Goal: Task Accomplishment & Management: Manage account settings

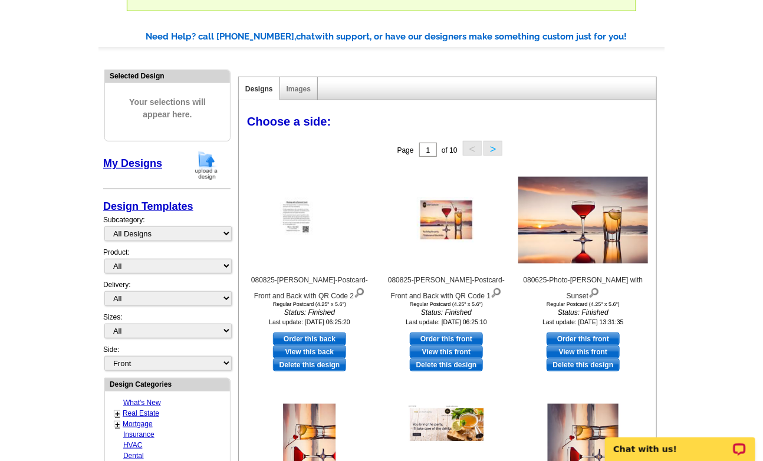
click at [708, 38] on main "Need Help? call [PHONE_NUMBER], chat with support, or have our designers make s…" at bounding box center [381, 431] width 763 height 838
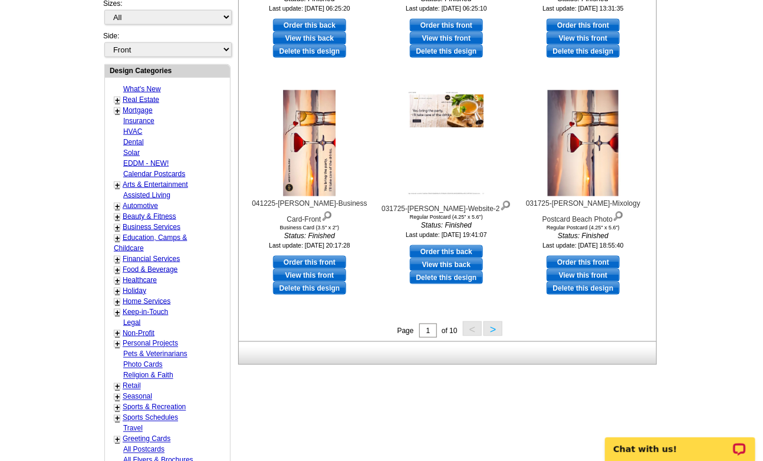
scroll to position [524, 0]
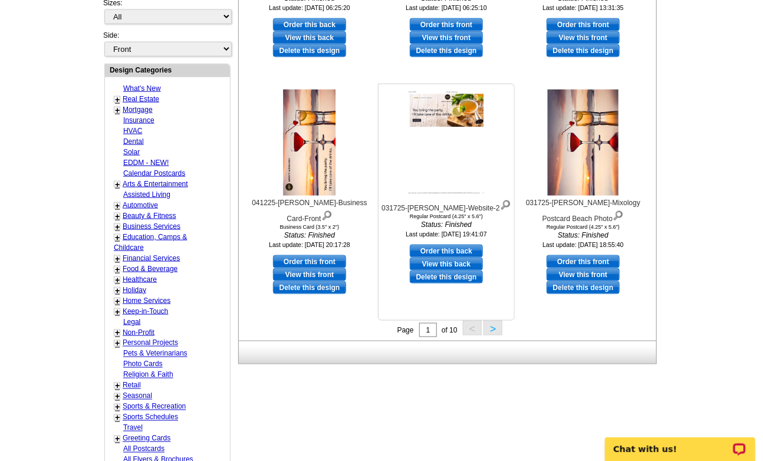
click at [457, 115] on img at bounding box center [446, 143] width 82 height 106
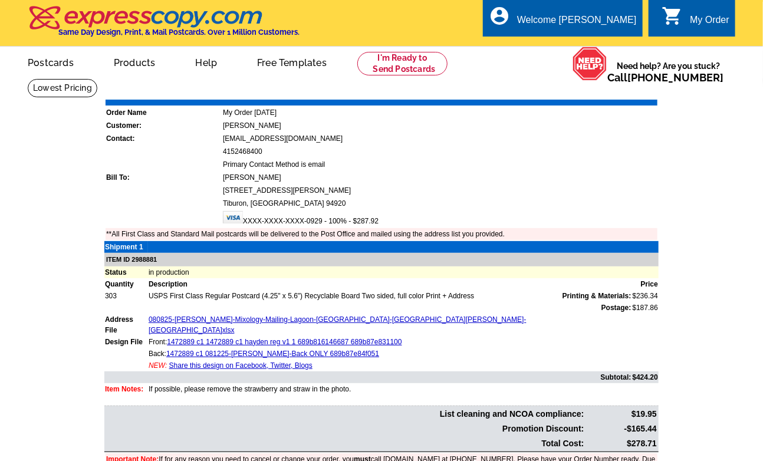
click at [708, 188] on main "Order Number: 1472889 Download Invoice | Print Invoice Order Name My Order 2025…" at bounding box center [381, 291] width 763 height 426
click at [724, 189] on main "Order Number: 1472889 Download Invoice | Print Invoice Order Name My Order 2025…" at bounding box center [381, 291] width 763 height 426
